Goal: Find specific page/section: Find specific page/section

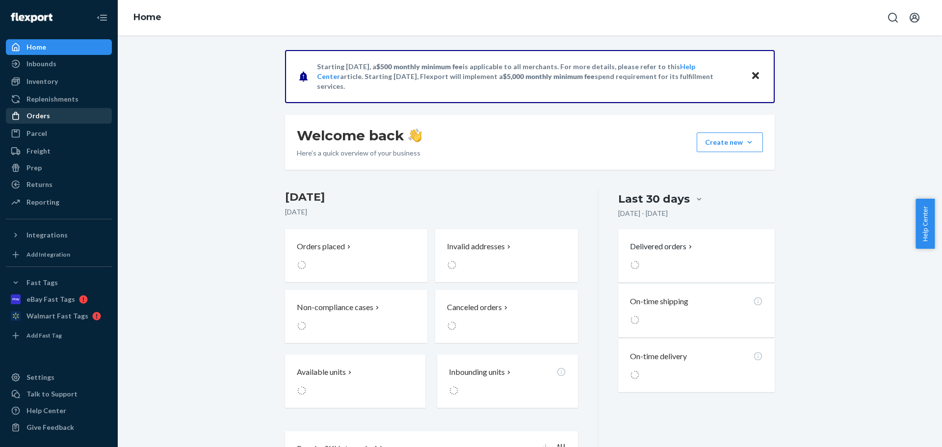
drag, startPoint x: 42, startPoint y: 115, endPoint x: 58, endPoint y: 112, distance: 16.0
click at [42, 115] on div "Orders" at bounding box center [39, 116] width 24 height 10
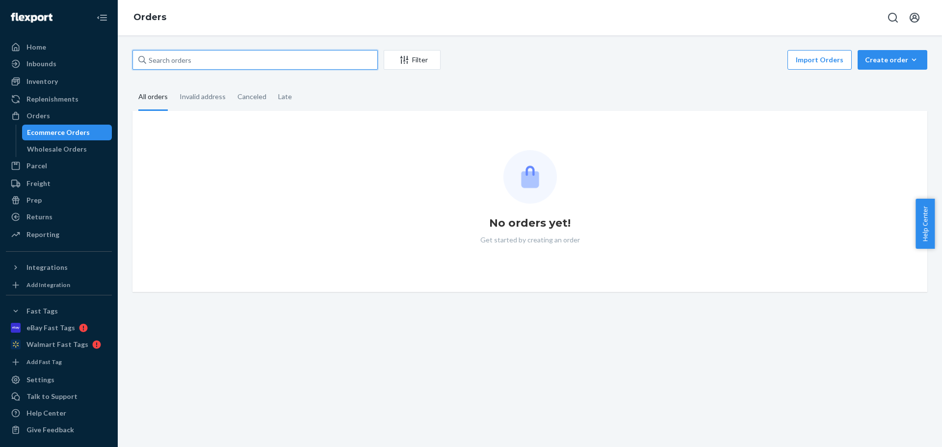
click at [217, 65] on input "text" at bounding box center [255, 60] width 245 height 20
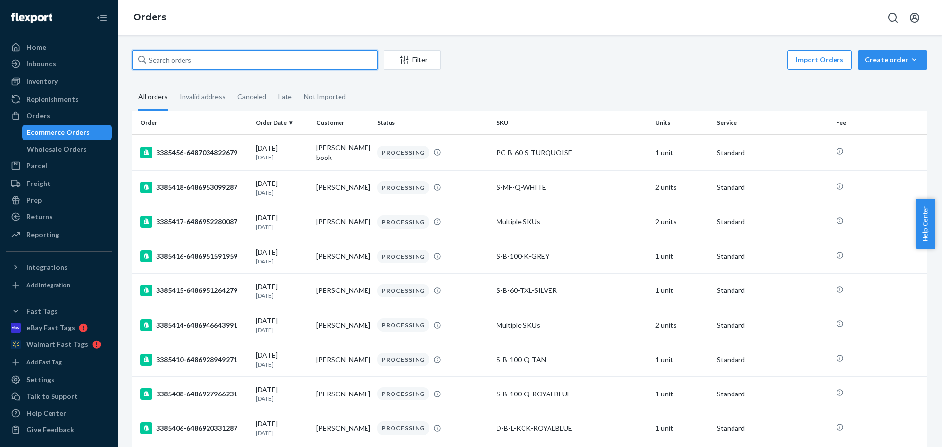
click at [206, 60] on input "text" at bounding box center [255, 60] width 245 height 20
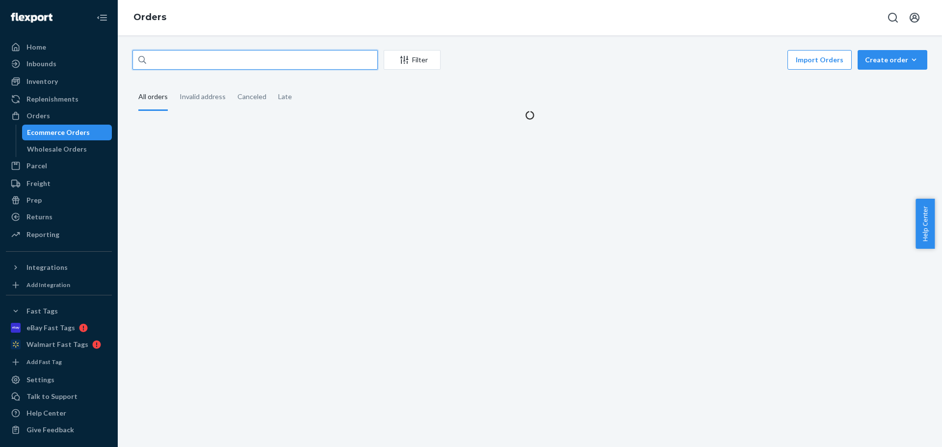
paste input "[PERSON_NAME]"
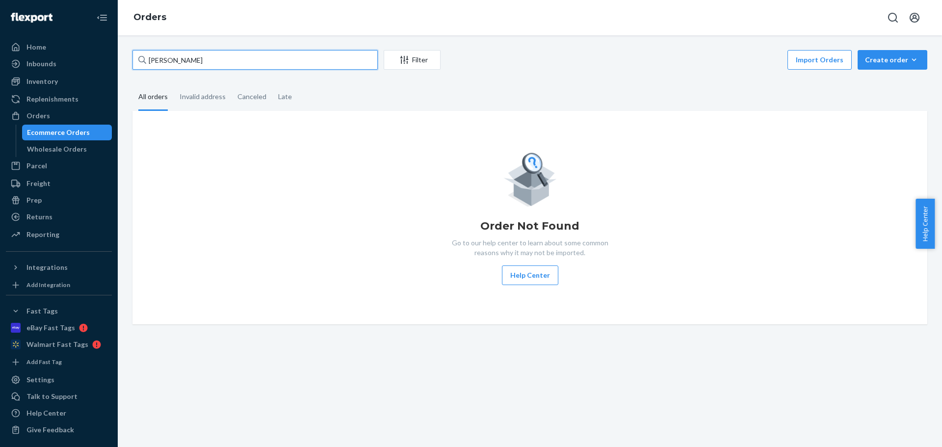
click at [151, 58] on input "[PERSON_NAME]" at bounding box center [255, 60] width 245 height 20
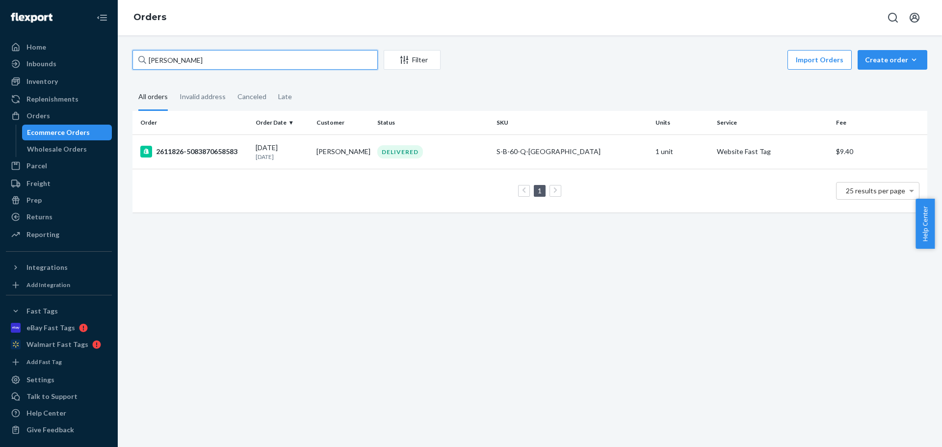
type input "[PERSON_NAME]"
